Goal: Task Accomplishment & Management: Manage account settings

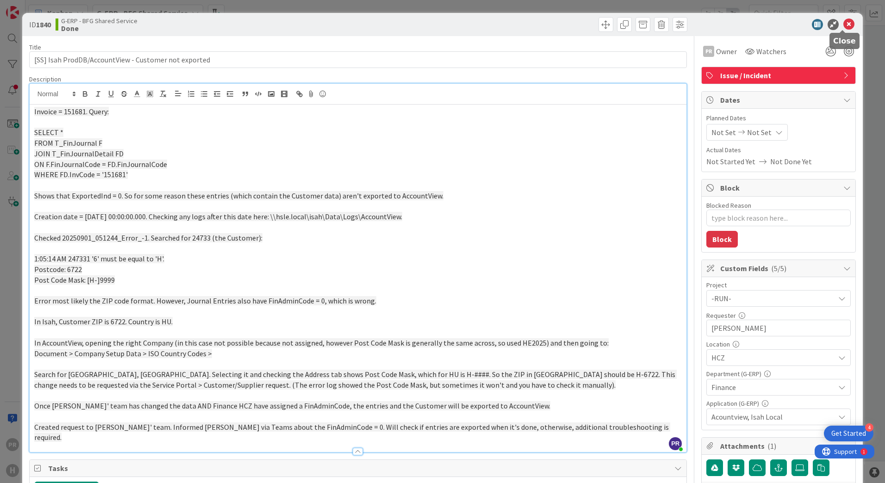
click at [844, 22] on icon at bounding box center [848, 24] width 11 height 11
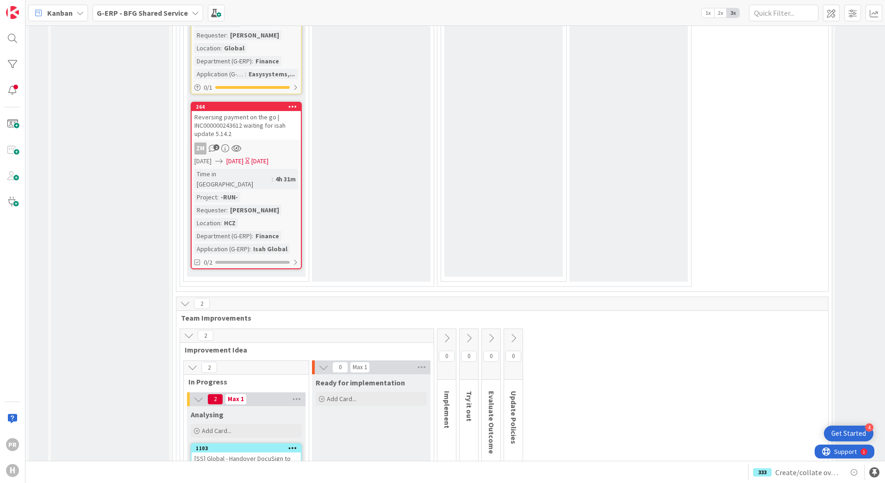
scroll to position [4524, 0]
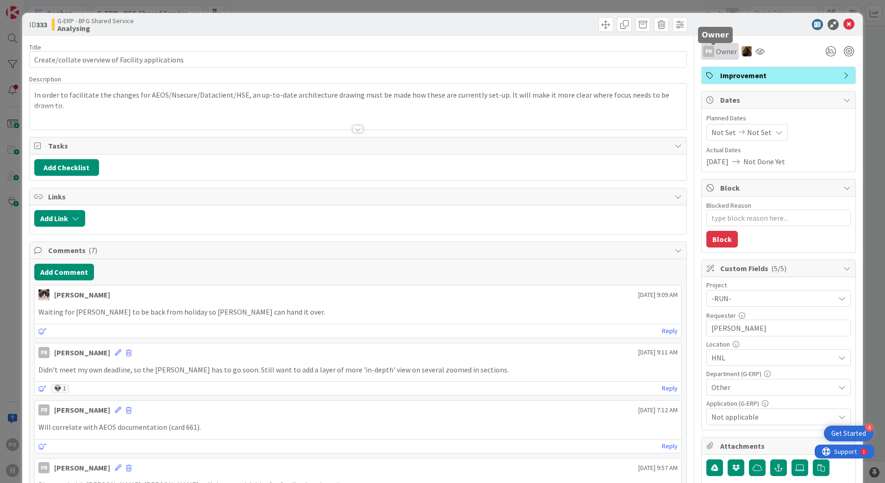
click at [716, 55] on span "Owner" at bounding box center [726, 51] width 21 height 11
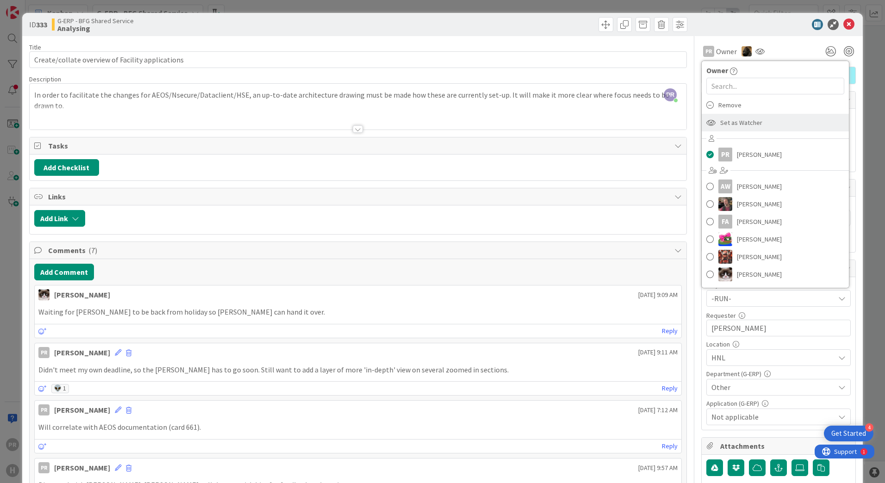
click at [730, 116] on span "Set as Watcher" at bounding box center [741, 123] width 42 height 14
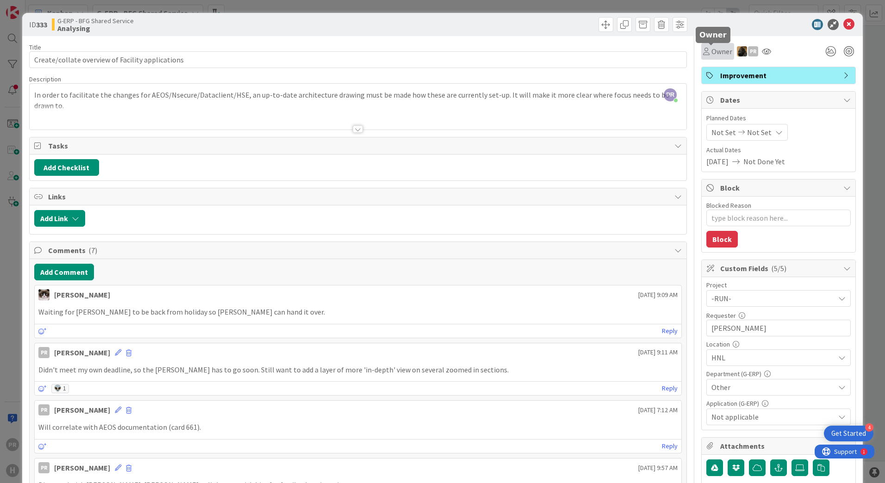
click at [713, 53] on span "Owner" at bounding box center [721, 51] width 21 height 11
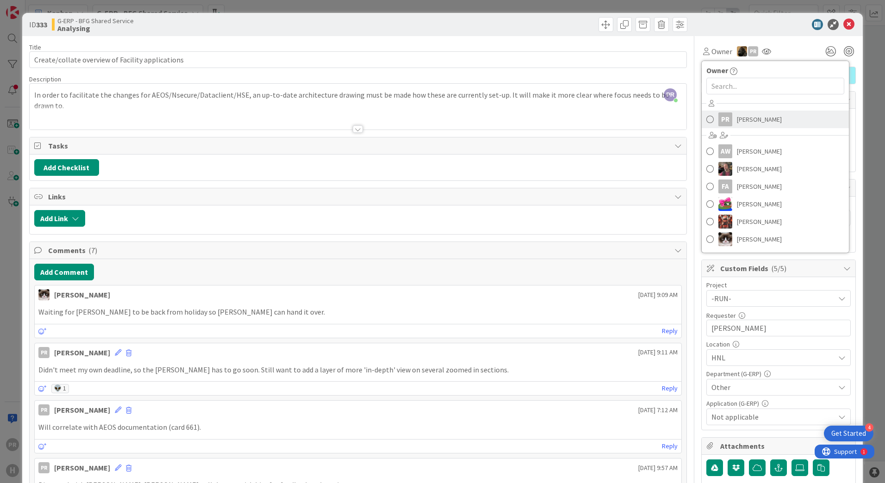
click at [729, 121] on link "PR Parveen Rana" at bounding box center [775, 120] width 147 height 18
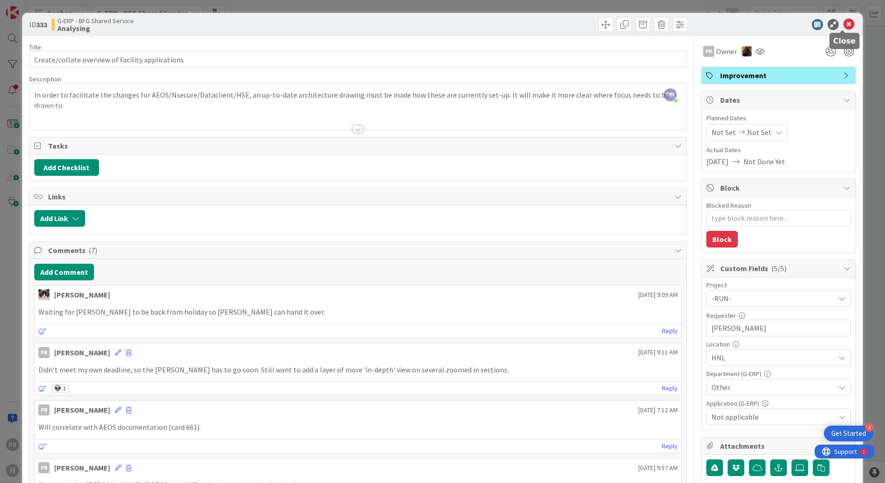
click at [843, 26] on icon at bounding box center [848, 24] width 11 height 11
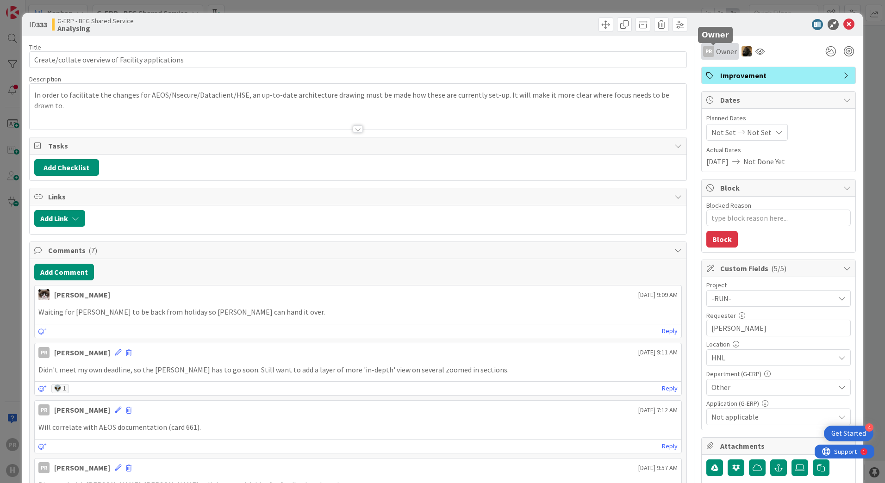
click at [728, 56] on span "Owner" at bounding box center [726, 51] width 21 height 11
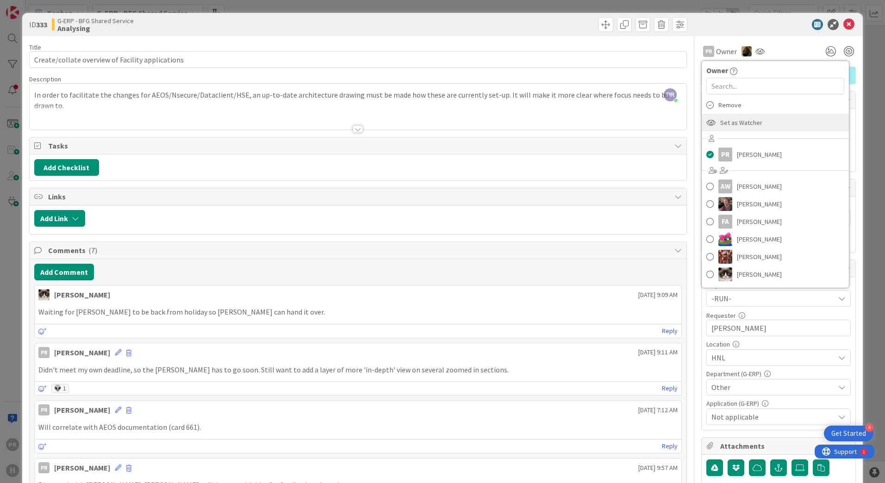
click at [735, 121] on span "Set as Watcher" at bounding box center [741, 123] width 42 height 14
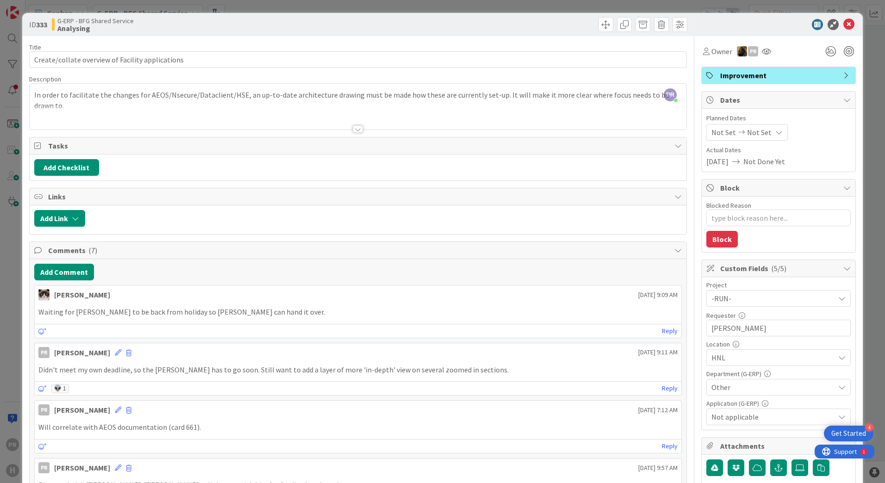
scroll to position [4533, 0]
click at [716, 55] on span "Owner" at bounding box center [721, 51] width 21 height 11
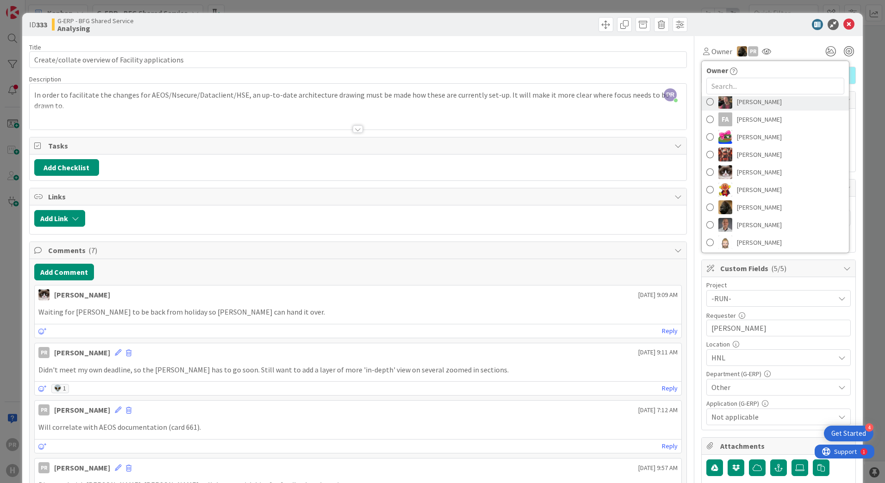
scroll to position [93, 0]
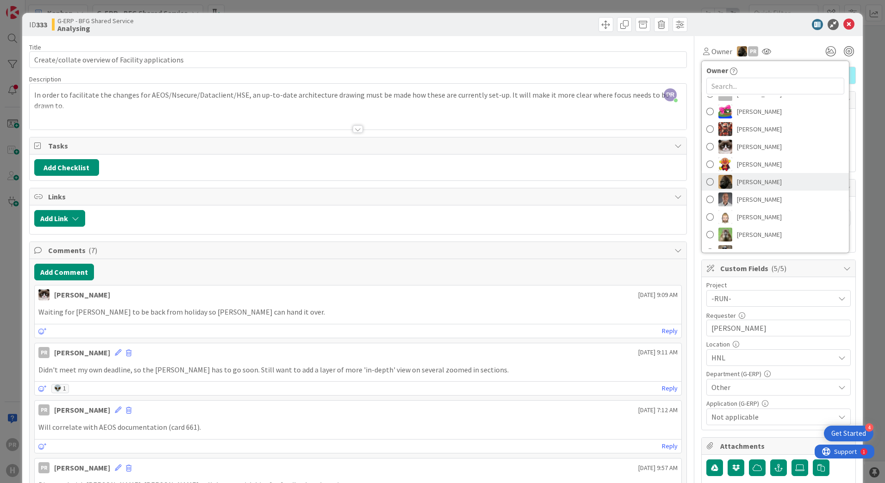
click at [754, 184] on span "[PERSON_NAME]" at bounding box center [759, 182] width 45 height 14
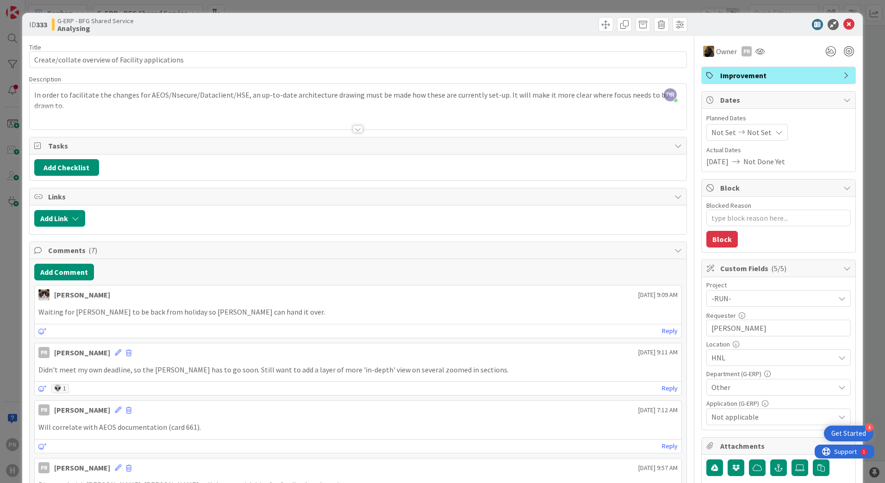
scroll to position [4537, 0]
click at [768, 25] on div at bounding box center [774, 24] width 164 height 11
click at [843, 20] on icon at bounding box center [848, 24] width 11 height 11
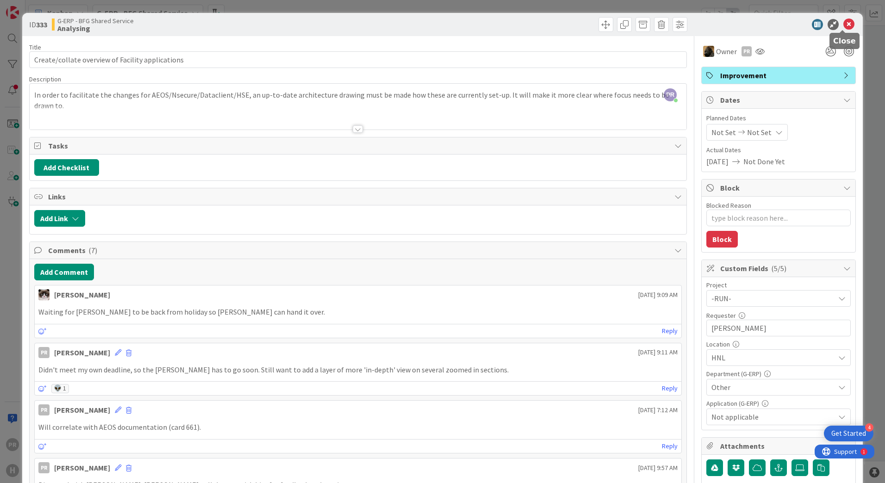
click at [843, 24] on icon at bounding box center [848, 24] width 11 height 11
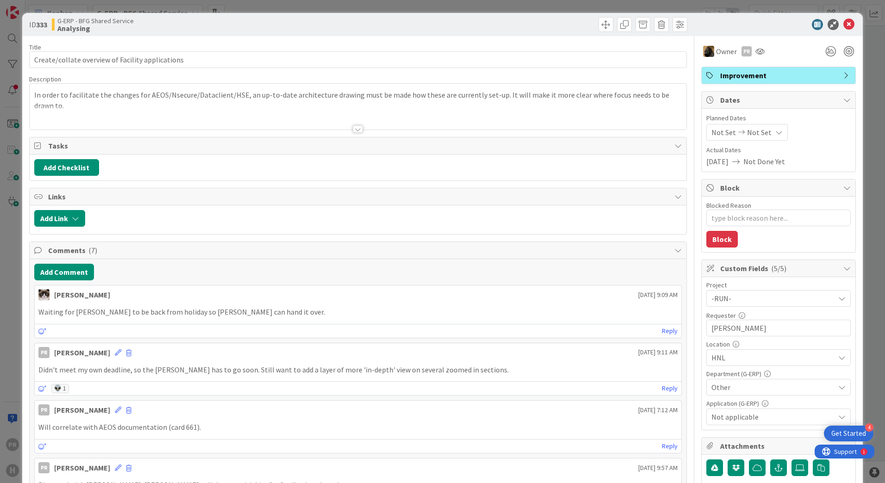
type textarea "x"
click at [847, 22] on icon at bounding box center [848, 24] width 11 height 11
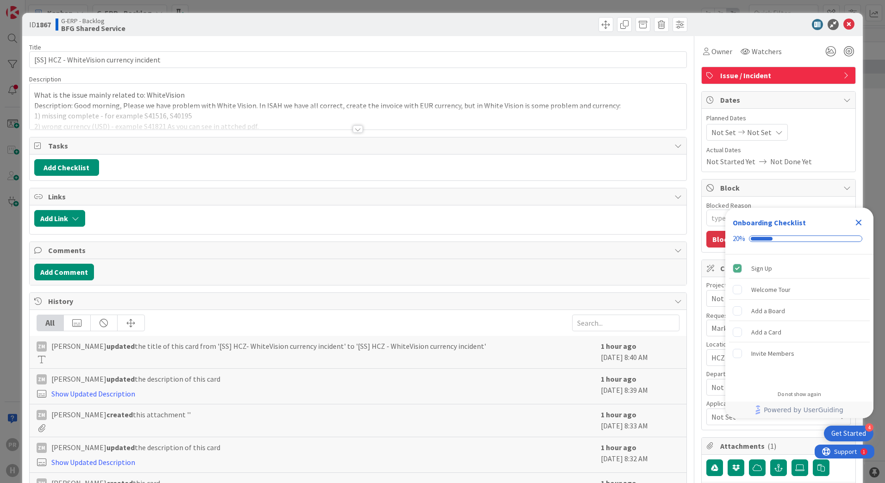
click at [357, 127] on div at bounding box center [358, 128] width 10 height 7
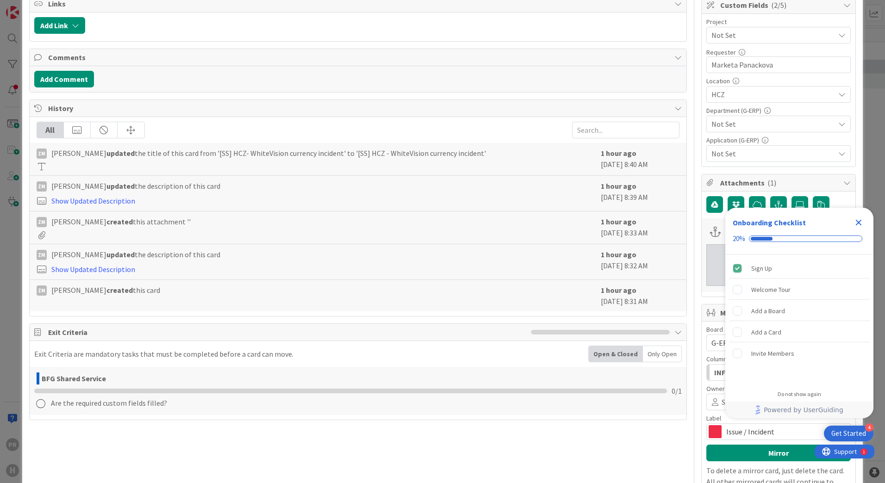
scroll to position [278, 0]
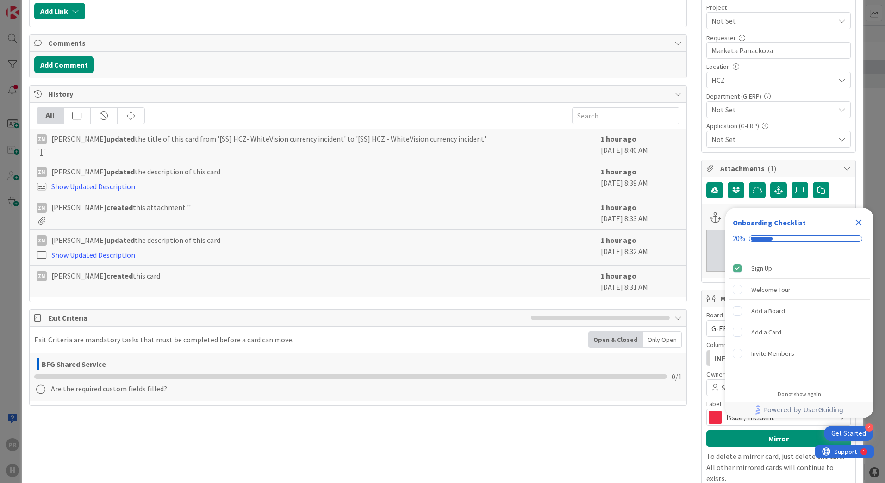
click at [858, 222] on icon "Close Checklist" at bounding box center [859, 223] width 6 height 6
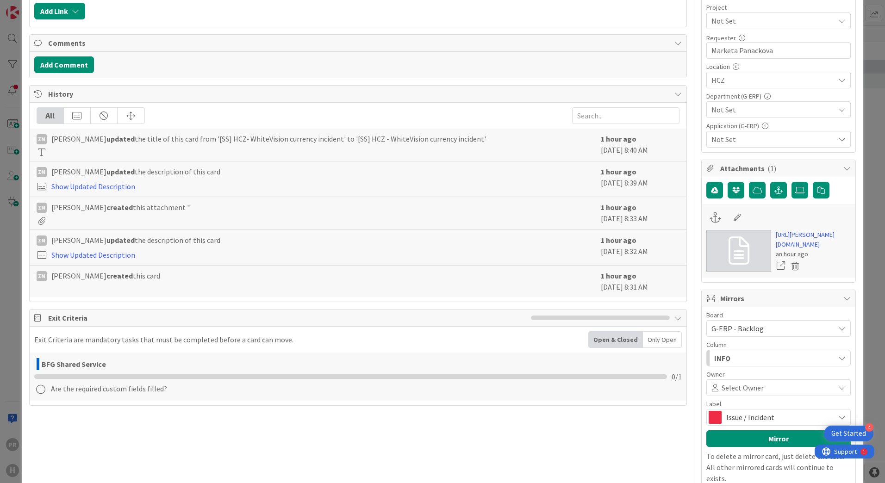
scroll to position [0, 0]
click at [795, 189] on icon at bounding box center [799, 190] width 9 height 7
click at [792, 182] on input "file" at bounding box center [792, 182] width 0 height 0
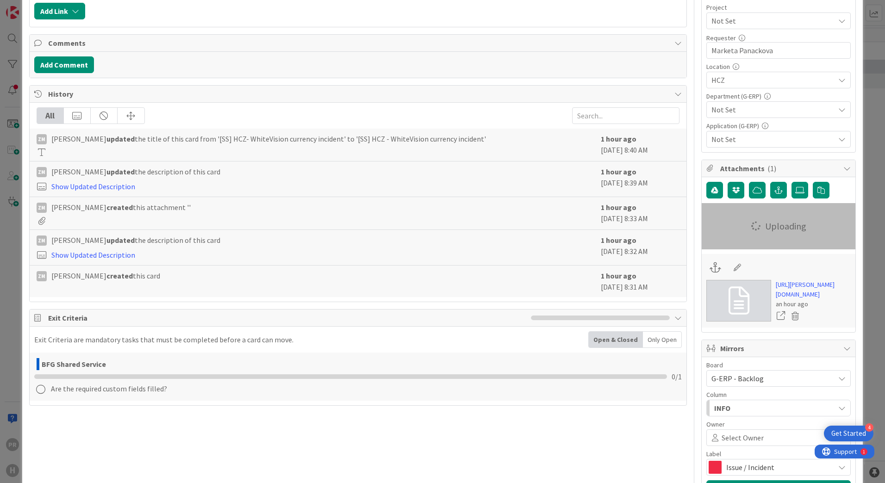
type textarea "x"
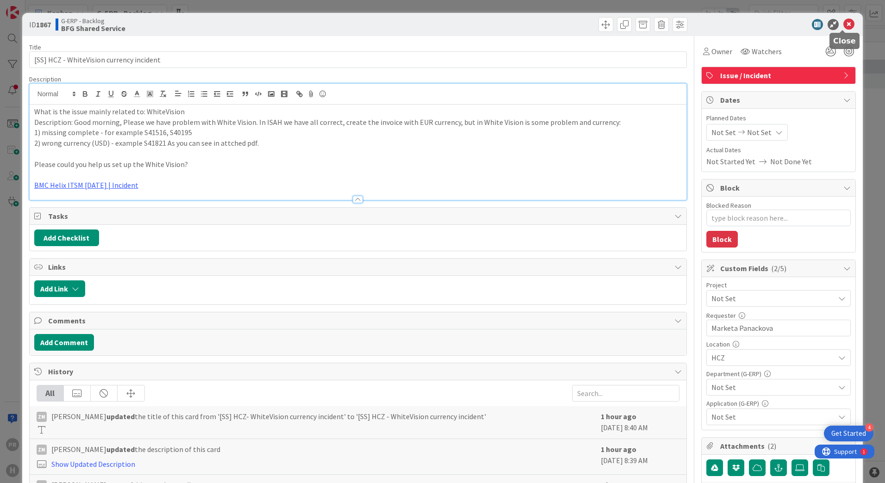
drag, startPoint x: 848, startPoint y: 23, endPoint x: 833, endPoint y: 24, distance: 14.8
click at [848, 23] on icon at bounding box center [848, 24] width 11 height 11
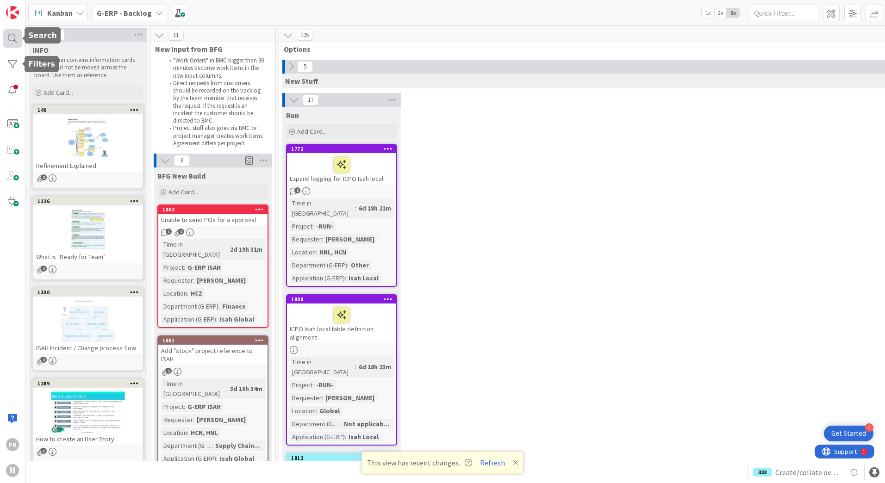
click at [9, 36] on div at bounding box center [12, 38] width 19 height 19
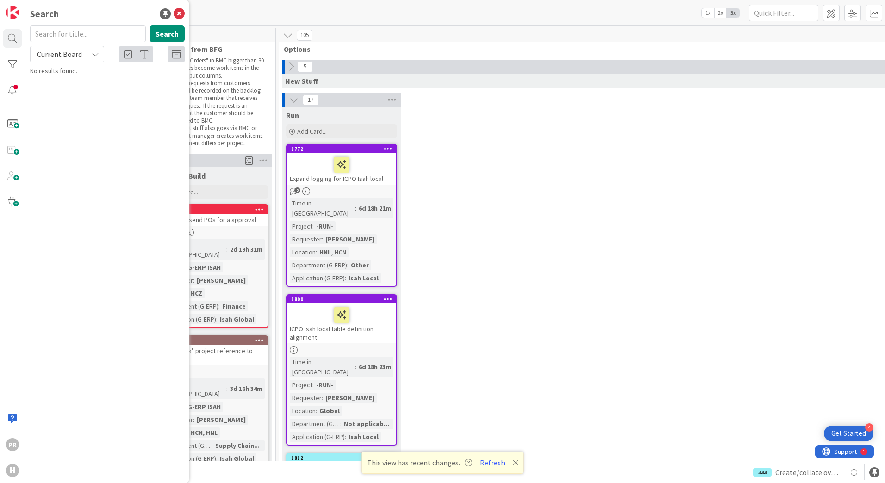
click at [85, 52] on div "Current Board" at bounding box center [67, 54] width 74 height 17
click at [81, 91] on span "All Boards" at bounding box center [83, 93] width 96 height 14
click at [66, 34] on input "text" at bounding box center [88, 33] width 116 height 17
type input "1863"
click at [159, 30] on button "Search" at bounding box center [167, 33] width 35 height 17
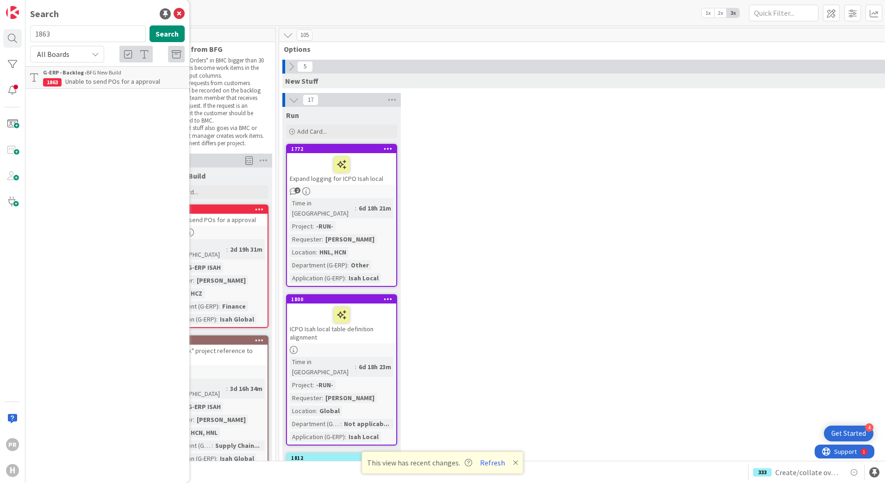
click at [102, 88] on link "G-ERP - Backlog › BFG New Build 1863 Unable to send POs for a approval" at bounding box center [107, 77] width 164 height 23
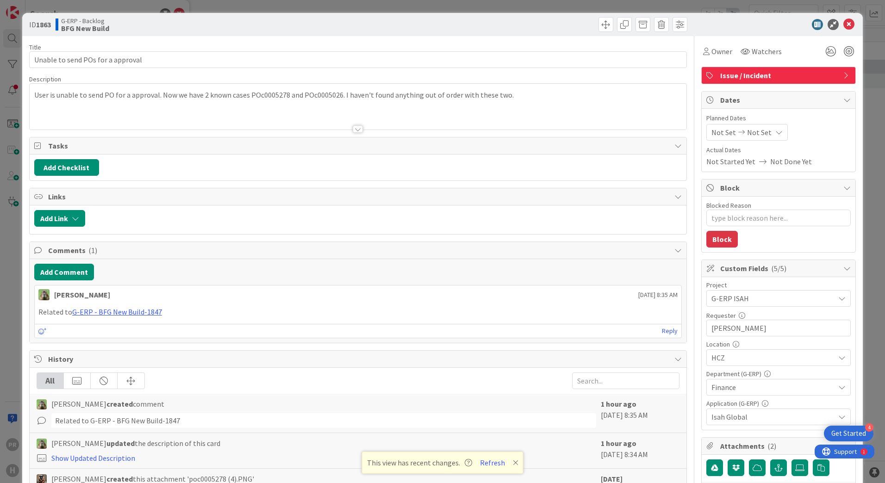
type textarea "x"
click at [141, 312] on link "G-ERP - BFG New Build-1847" at bounding box center [117, 311] width 90 height 9
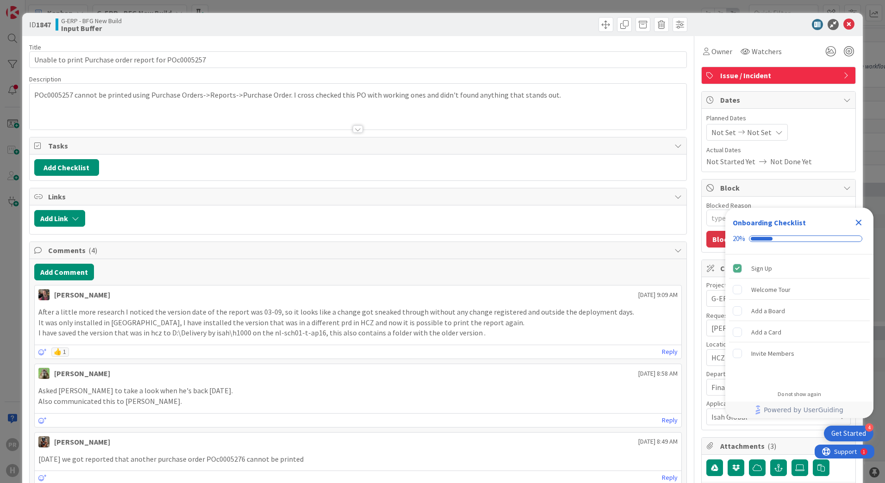
type textarea "x"
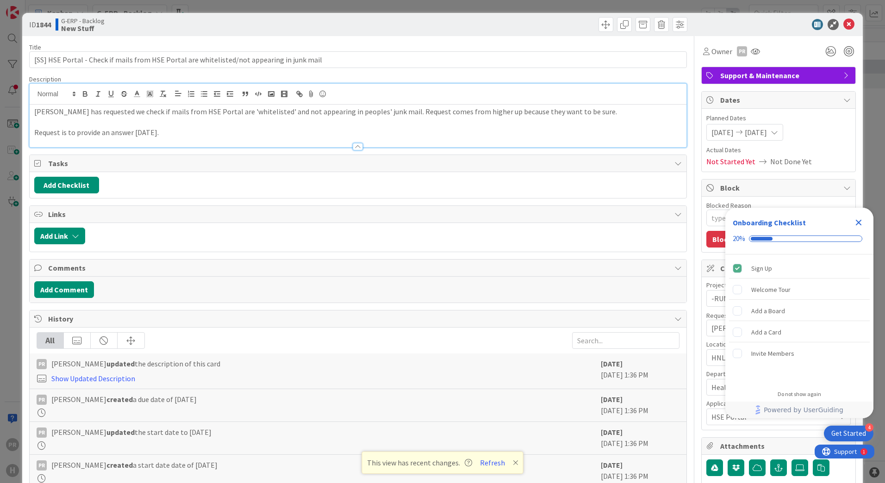
type textarea "x"
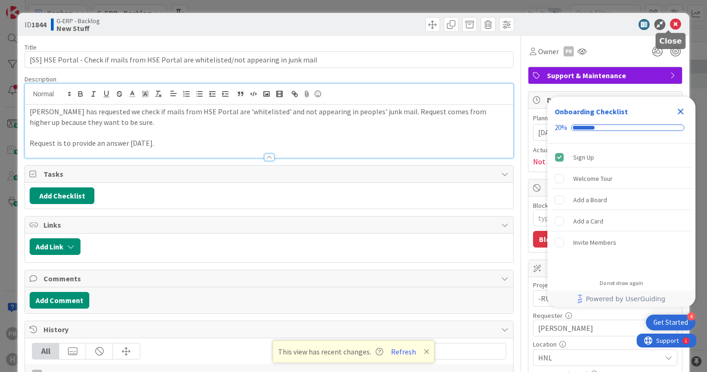
click at [670, 20] on icon at bounding box center [675, 24] width 11 height 11
